Goal: Task Accomplishment & Management: Complete application form

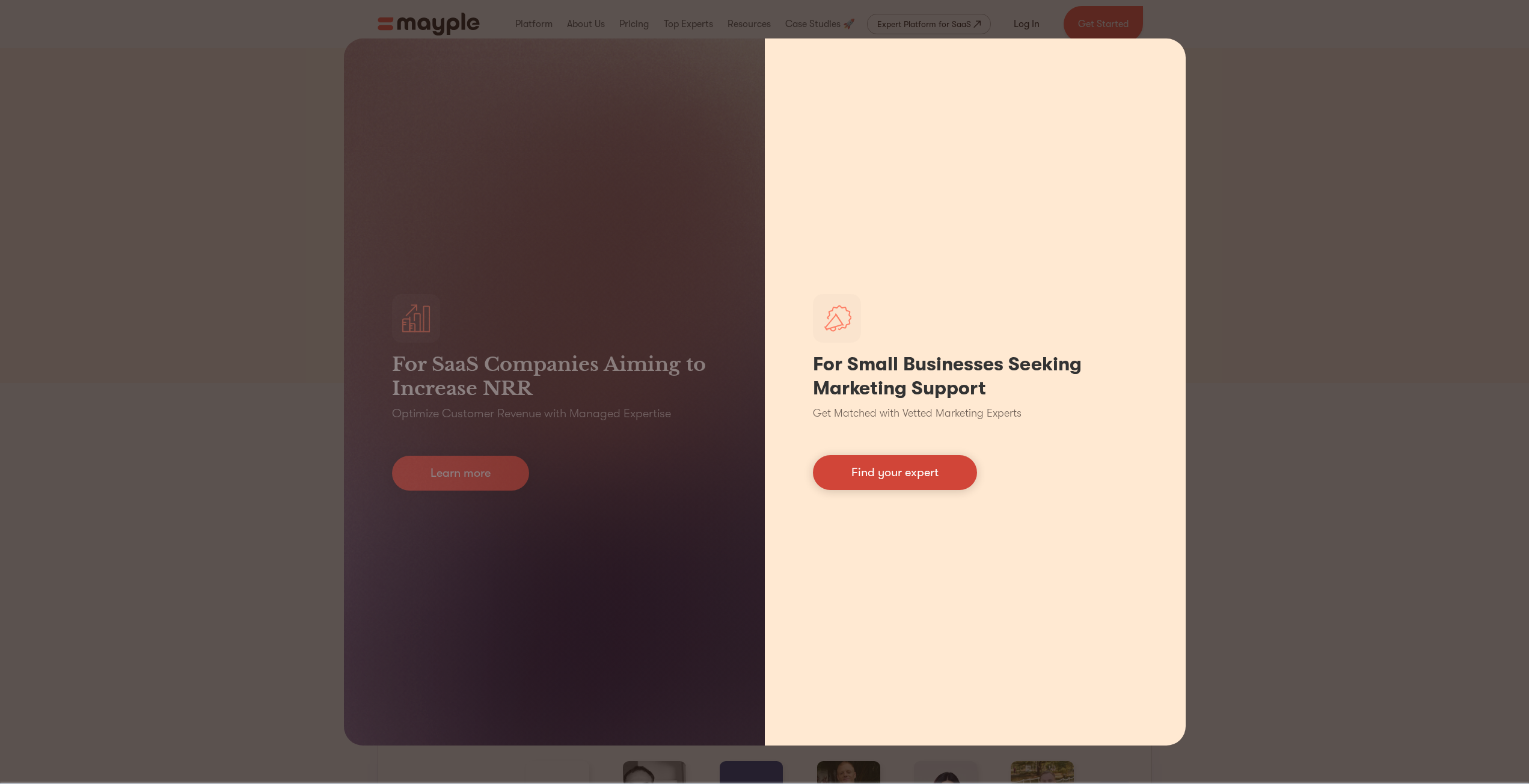
click at [948, 477] on link "Find your expert" at bounding box center [895, 472] width 164 height 35
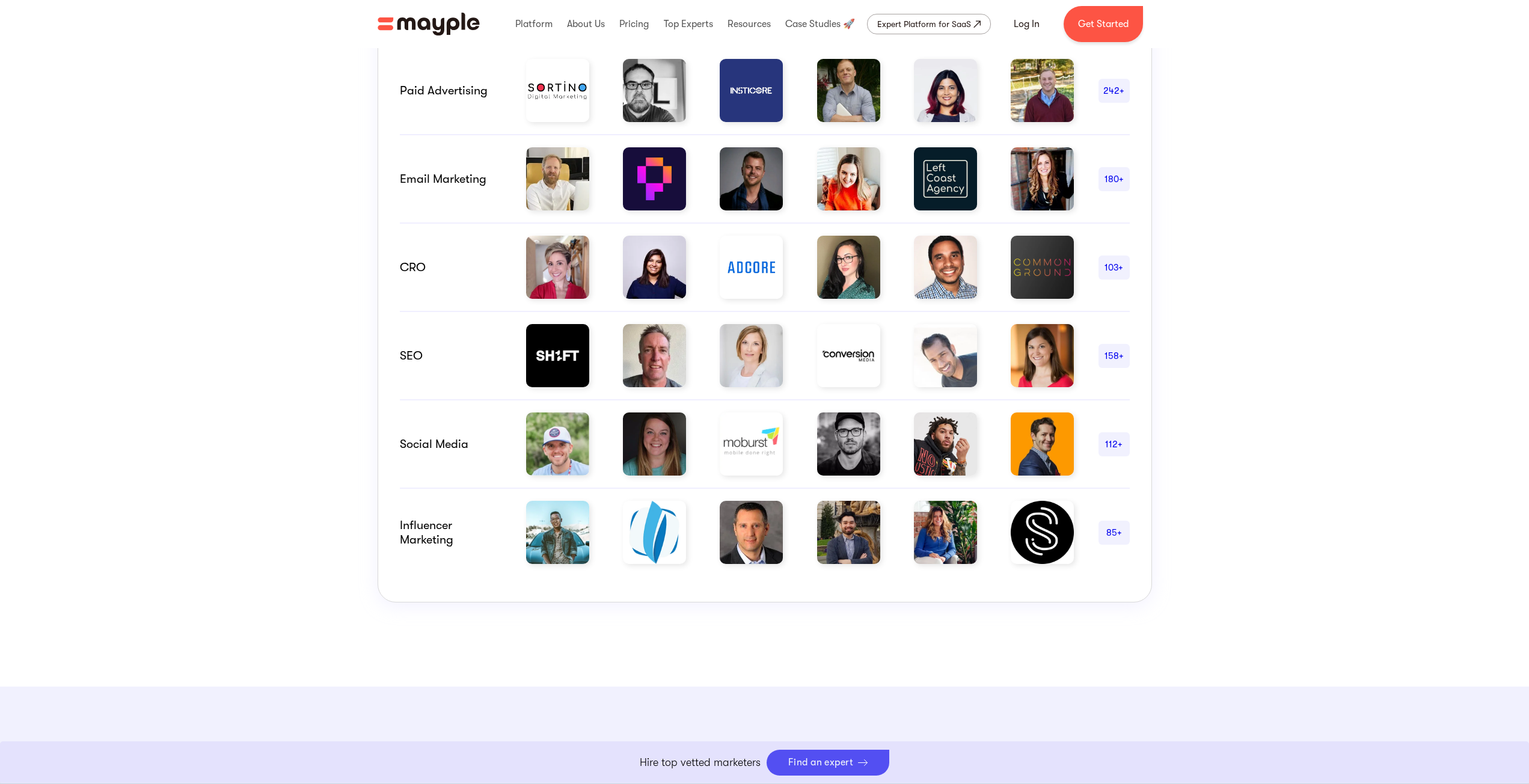
scroll to position [601, 0]
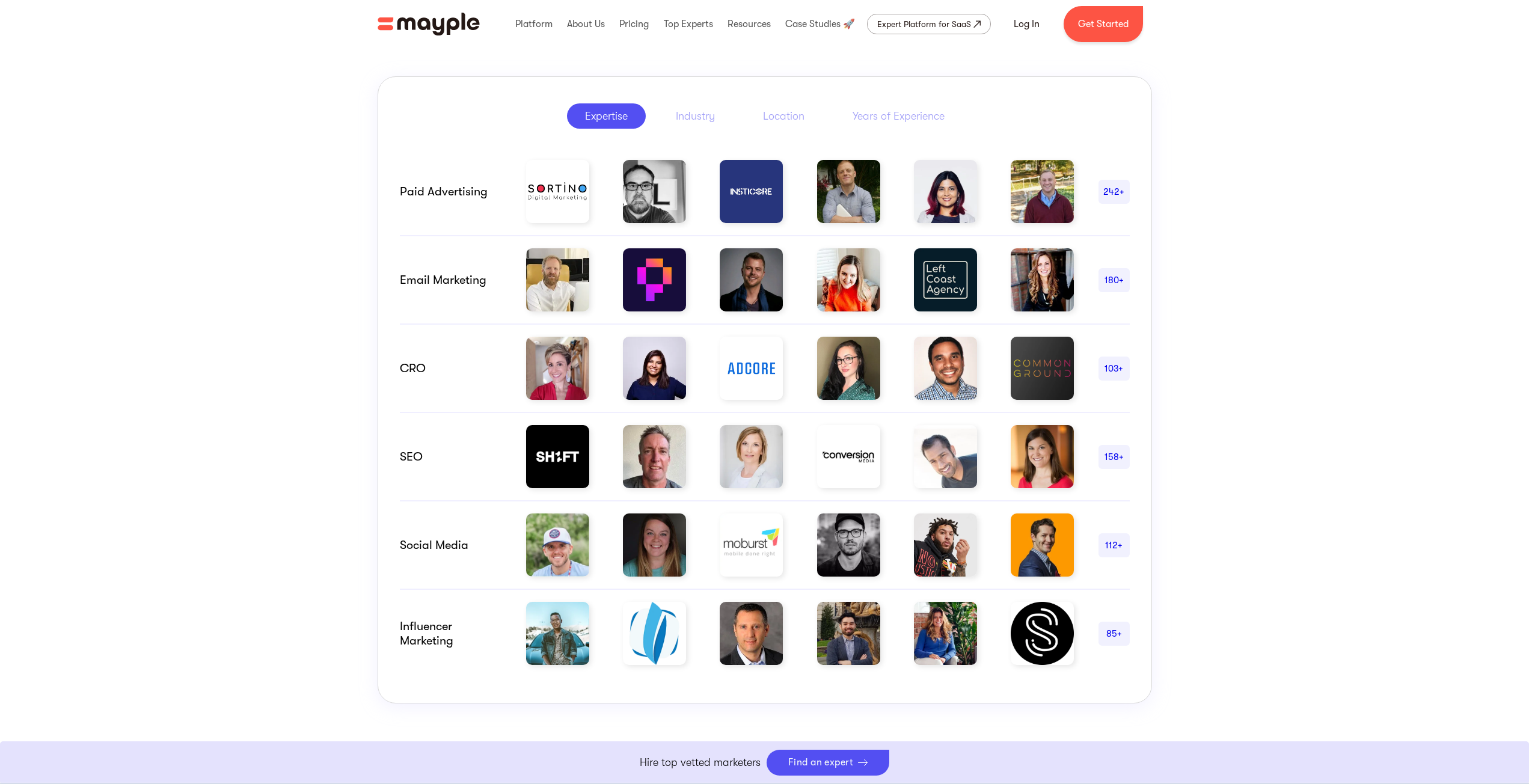
click at [1112, 196] on div "242+" at bounding box center [1114, 192] width 31 height 15
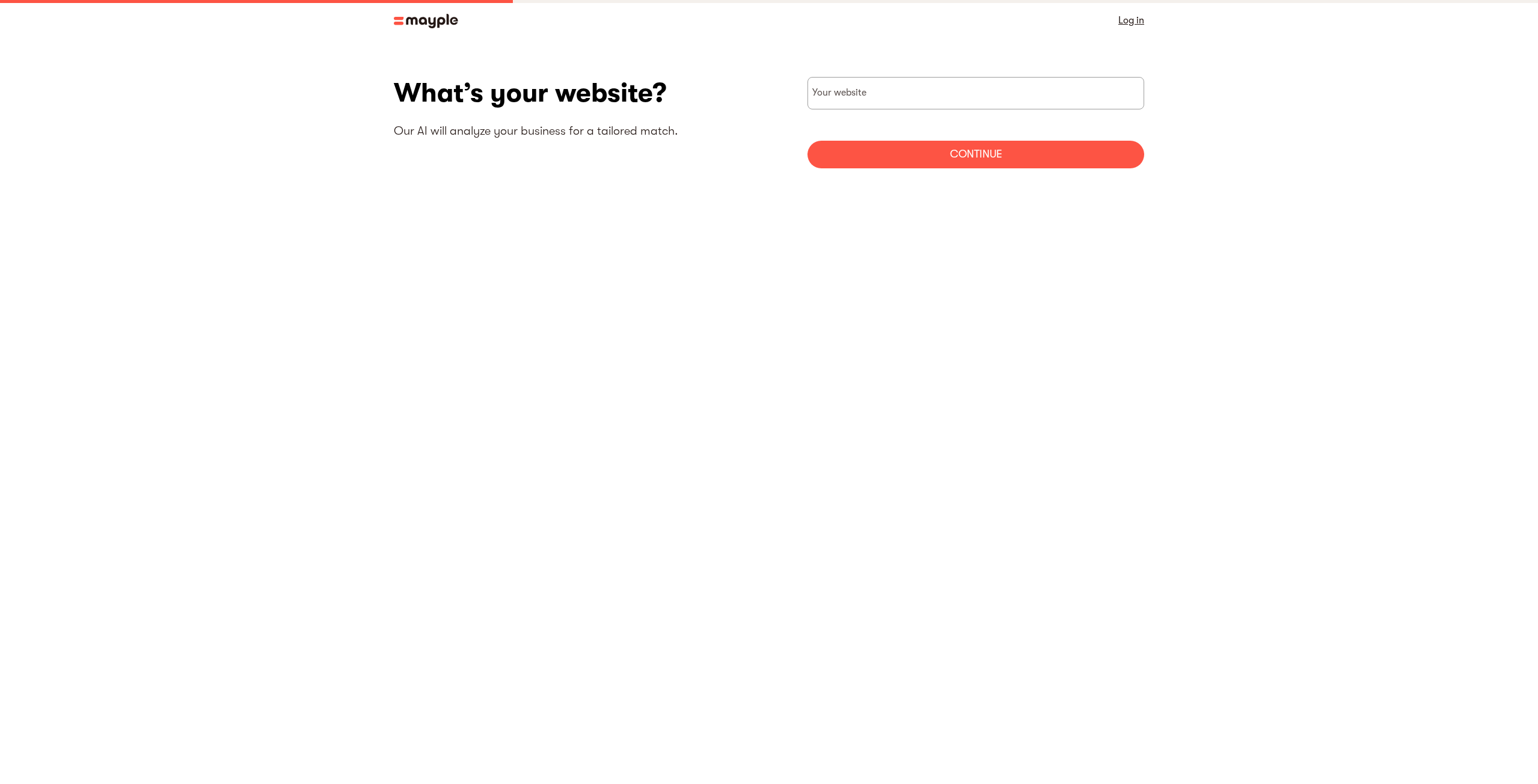
click at [1111, 193] on section "What’s your website? Our AI will analyze your business for a tailored match. Yo…" at bounding box center [769, 127] width 1538 height 173
click at [859, 93] on div "Your website" at bounding box center [976, 94] width 337 height 33
type input "[URL][DOMAIN_NAME]"
click at [1013, 156] on div "Continue" at bounding box center [976, 155] width 337 height 27
